Goal: Find contact information: Find contact information

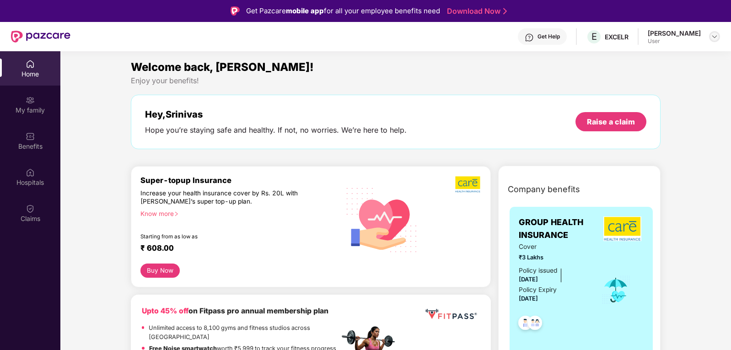
click at [716, 36] on img at bounding box center [714, 36] width 7 height 7
click at [17, 146] on div "Benefits" at bounding box center [30, 146] width 60 height 9
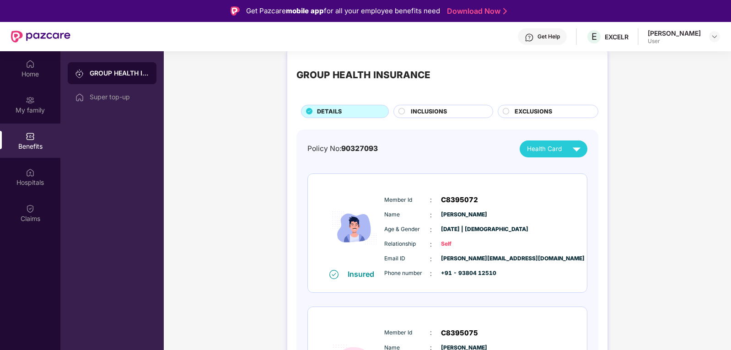
scroll to position [15, 0]
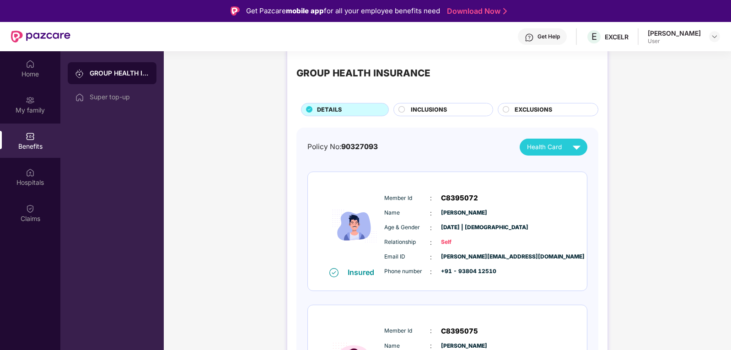
click at [538, 40] on div "Get Help" at bounding box center [549, 36] width 22 height 7
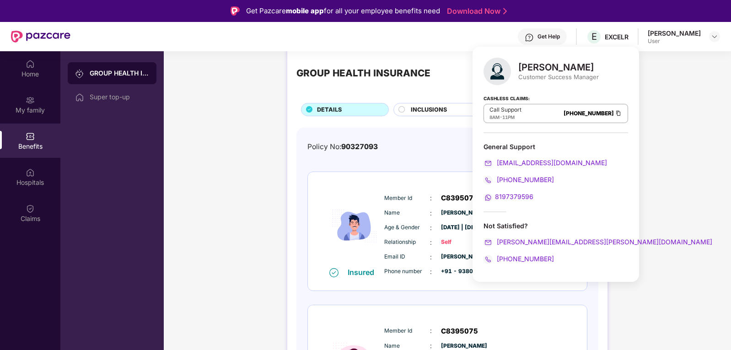
click at [511, 195] on span "8197379596" at bounding box center [514, 197] width 38 height 8
